Goal: Task Accomplishment & Management: Manage account settings

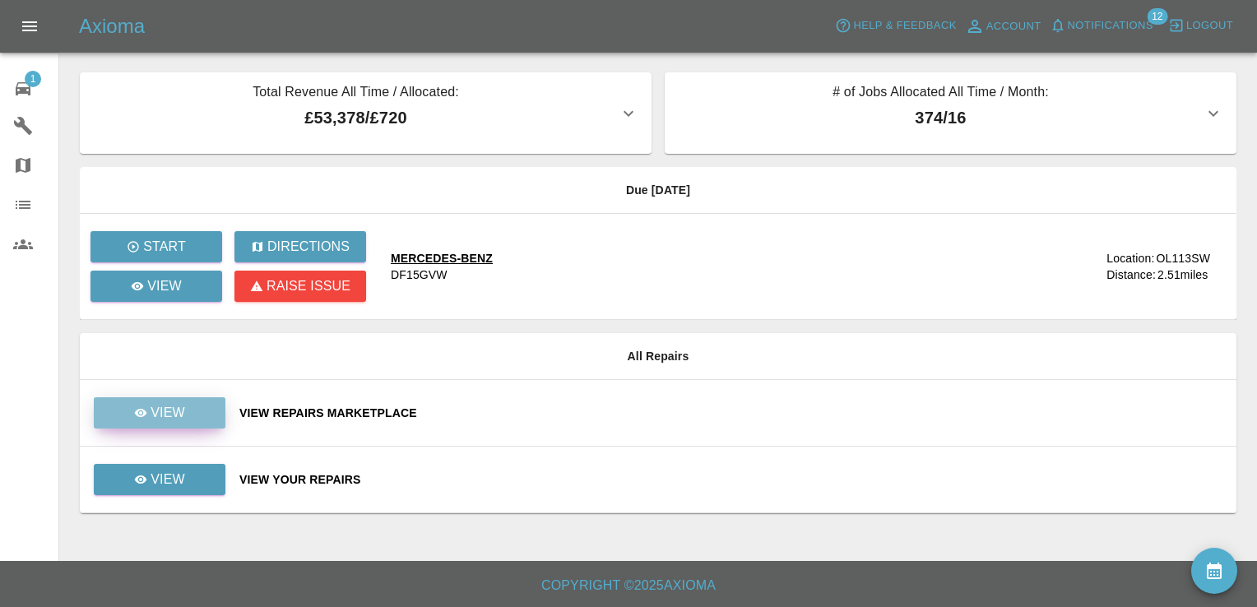
click at [150, 413] on div "View" at bounding box center [159, 413] width 51 height 20
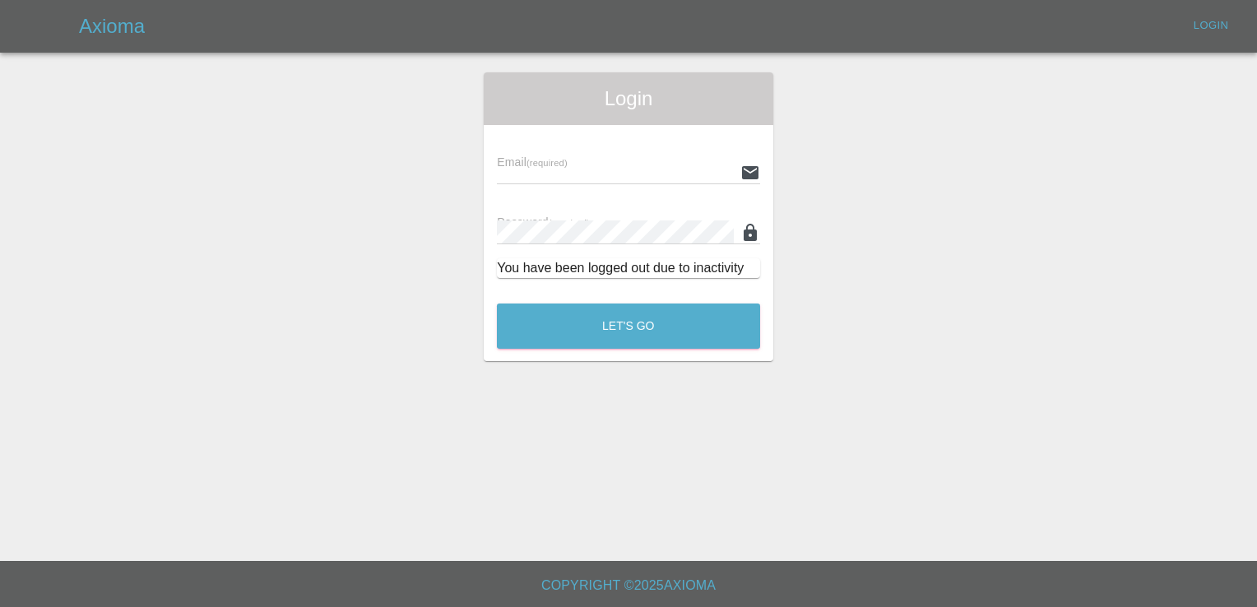
type input "[EMAIL_ADDRESS][DOMAIN_NAME]"
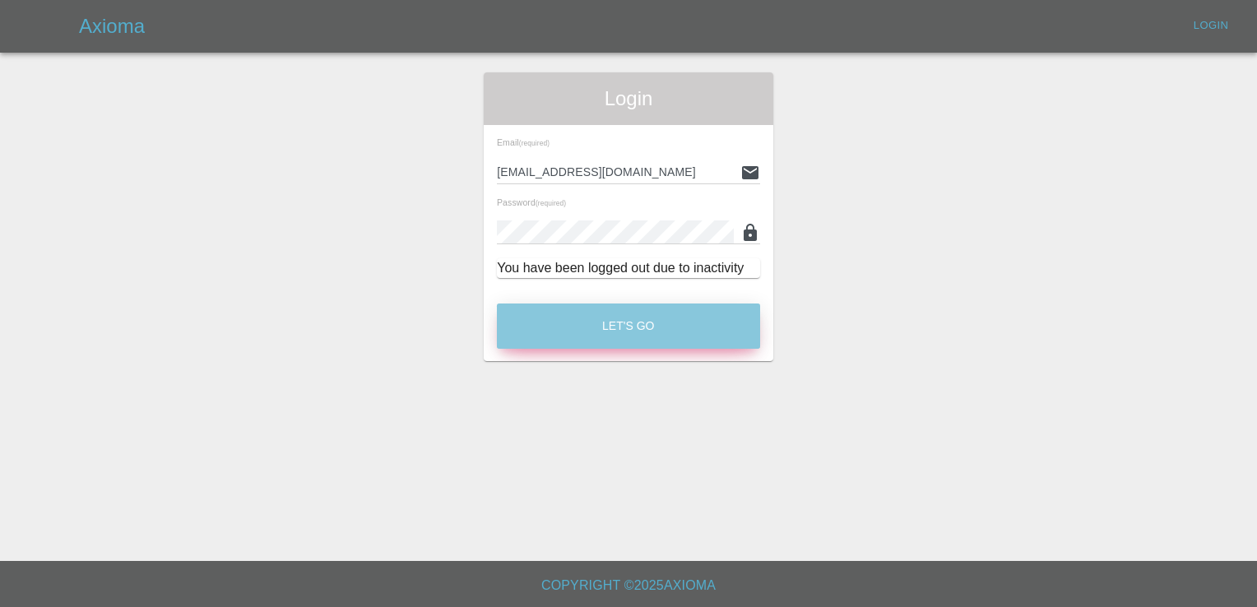
click at [642, 339] on button "Let's Go" at bounding box center [628, 326] width 263 height 45
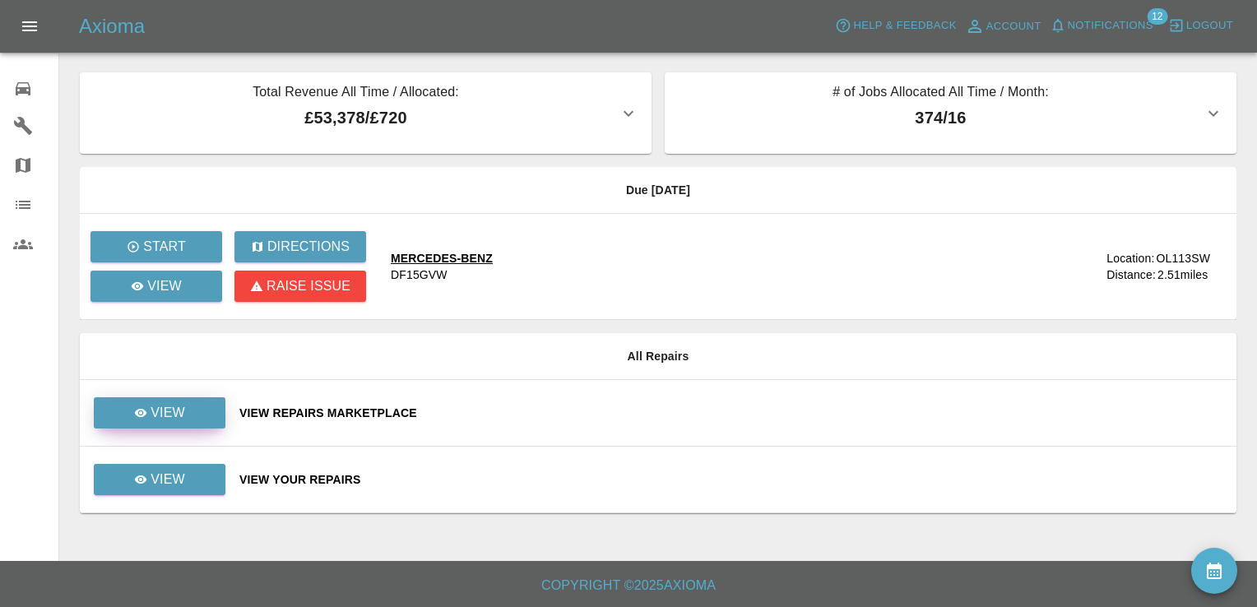
click at [161, 409] on p "View" at bounding box center [168, 413] width 35 height 20
